Goal: Transaction & Acquisition: Purchase product/service

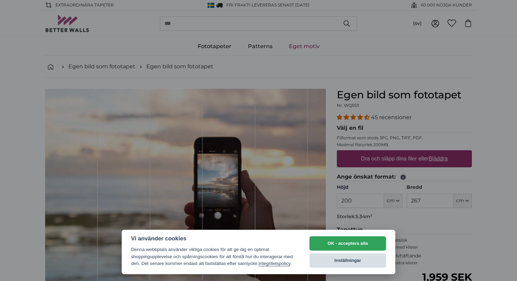
click at [353, 255] on button "Inställningar" at bounding box center [347, 260] width 77 height 14
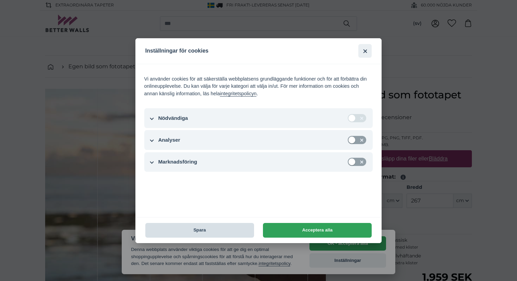
click at [225, 231] on button "Spara" at bounding box center [199, 230] width 109 height 15
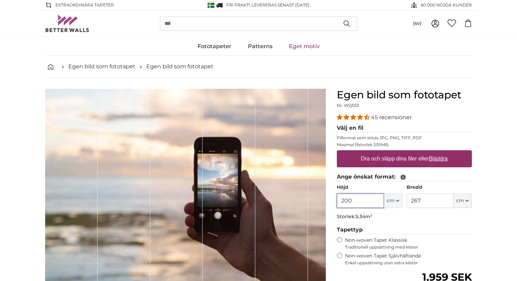
drag, startPoint x: 365, startPoint y: 203, endPoint x: 339, endPoint y: 202, distance: 26.6
click at [339, 202] on input "200" at bounding box center [360, 201] width 47 height 14
type input "261"
click at [431, 200] on input "267" at bounding box center [429, 201] width 47 height 14
type input "2"
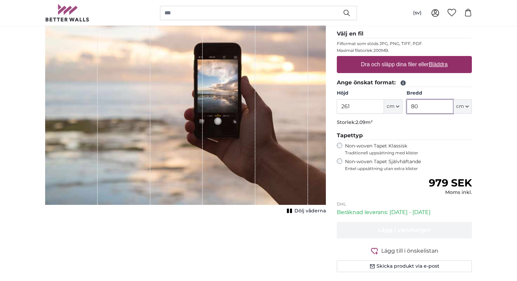
scroll to position [96, 0]
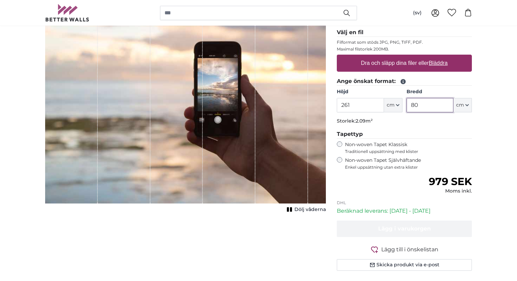
type input "80"
